Goal: Task Accomplishment & Management: Manage account settings

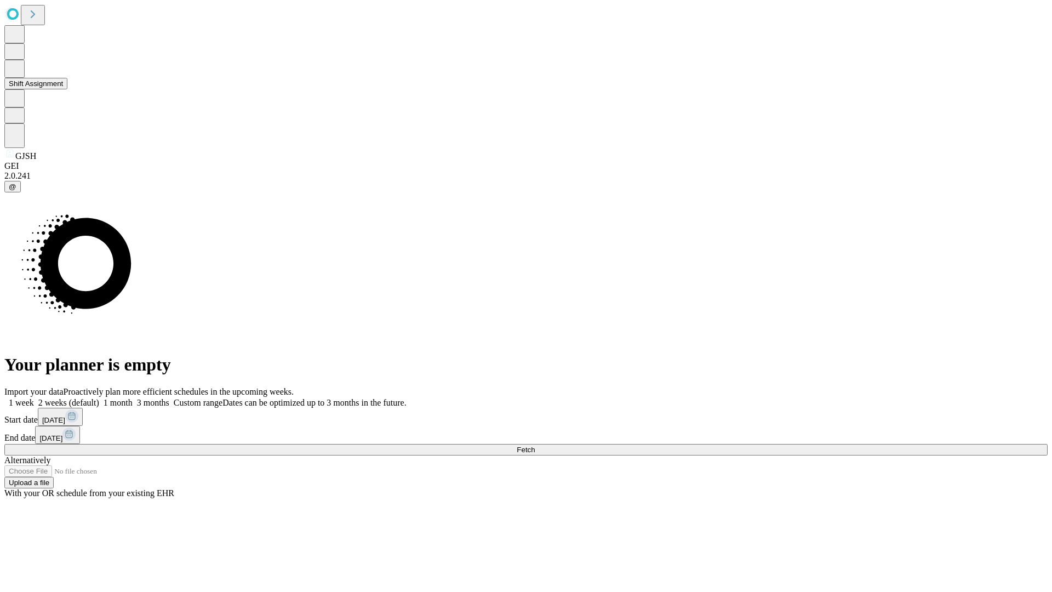
click at [67, 89] on button "Shift Assignment" at bounding box center [35, 84] width 63 height 12
